Goal: Transaction & Acquisition: Purchase product/service

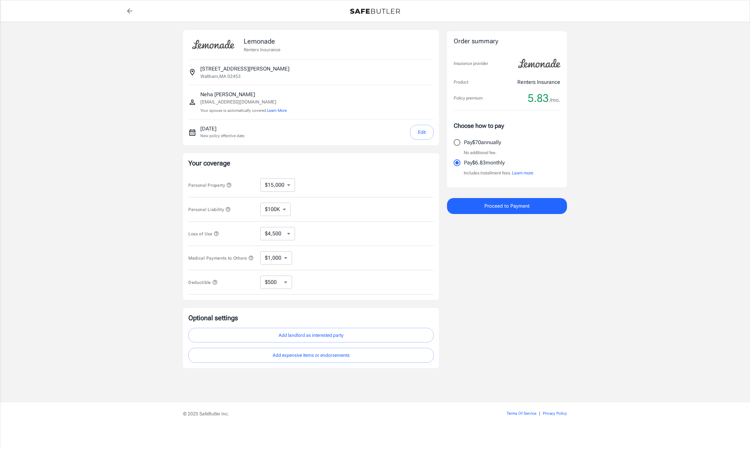
select select "15000"
select select "500"
click at [128, 12] on icon "back to quotes" at bounding box center [129, 10] width 5 height 5
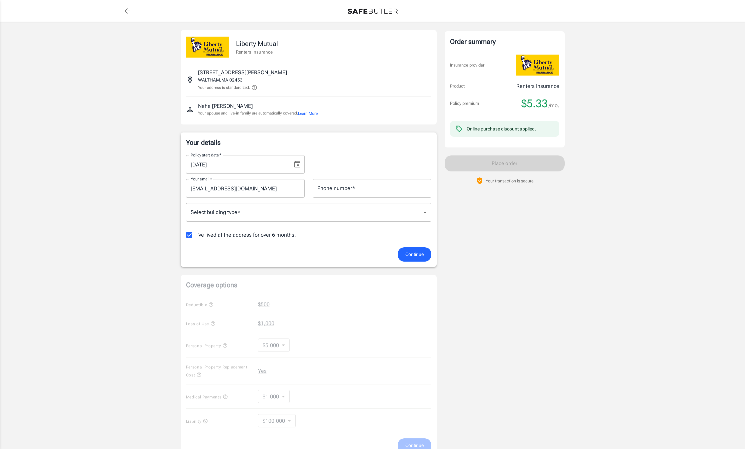
click at [128, 12] on icon "back to quotes" at bounding box center [127, 11] width 8 height 8
click at [301, 164] on icon "Choose date, selected date is Aug 13, 2025" at bounding box center [297, 165] width 8 height 8
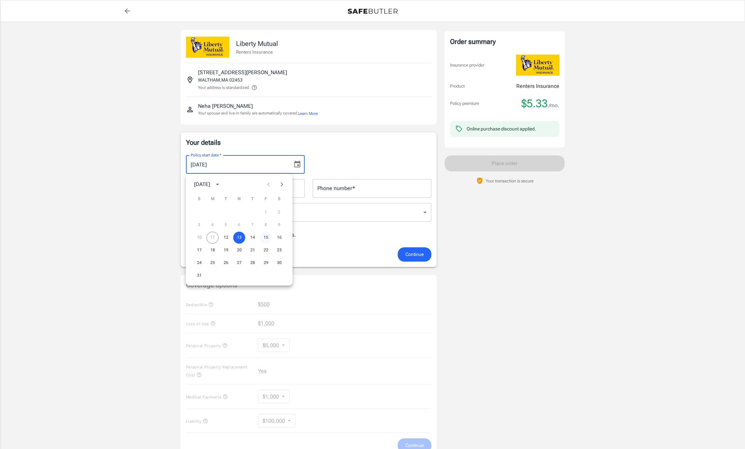
click at [267, 239] on button "15" at bounding box center [266, 238] width 12 height 12
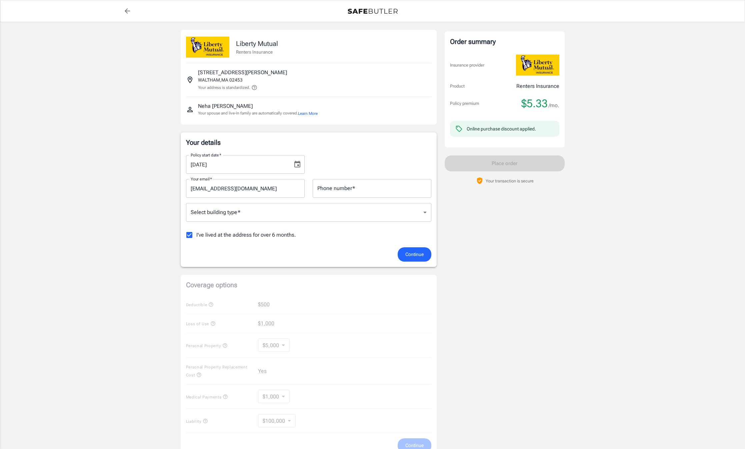
type input "08/15/2025"
click at [126, 11] on icon "back to quotes" at bounding box center [127, 11] width 8 height 8
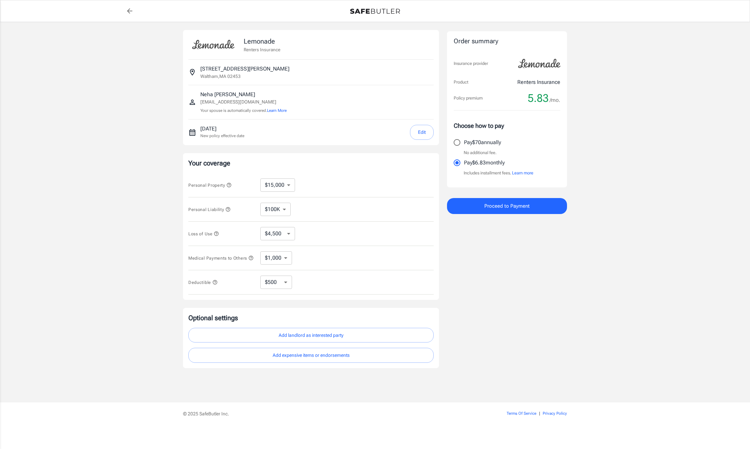
select select "15000"
select select "500"
click at [127, 10] on icon "back to quotes" at bounding box center [130, 11] width 8 height 8
